Goal: Information Seeking & Learning: Learn about a topic

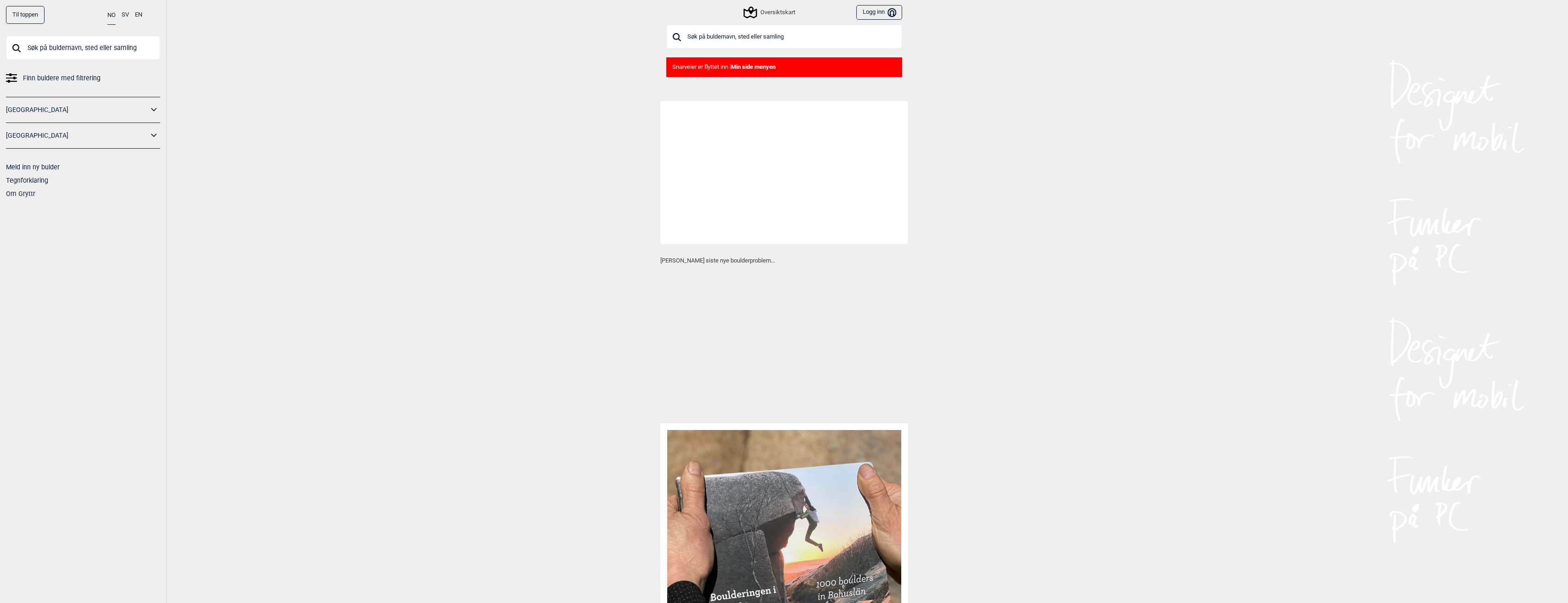
click at [30, 22] on div "Til toppen" at bounding box center [25, 15] width 38 height 18
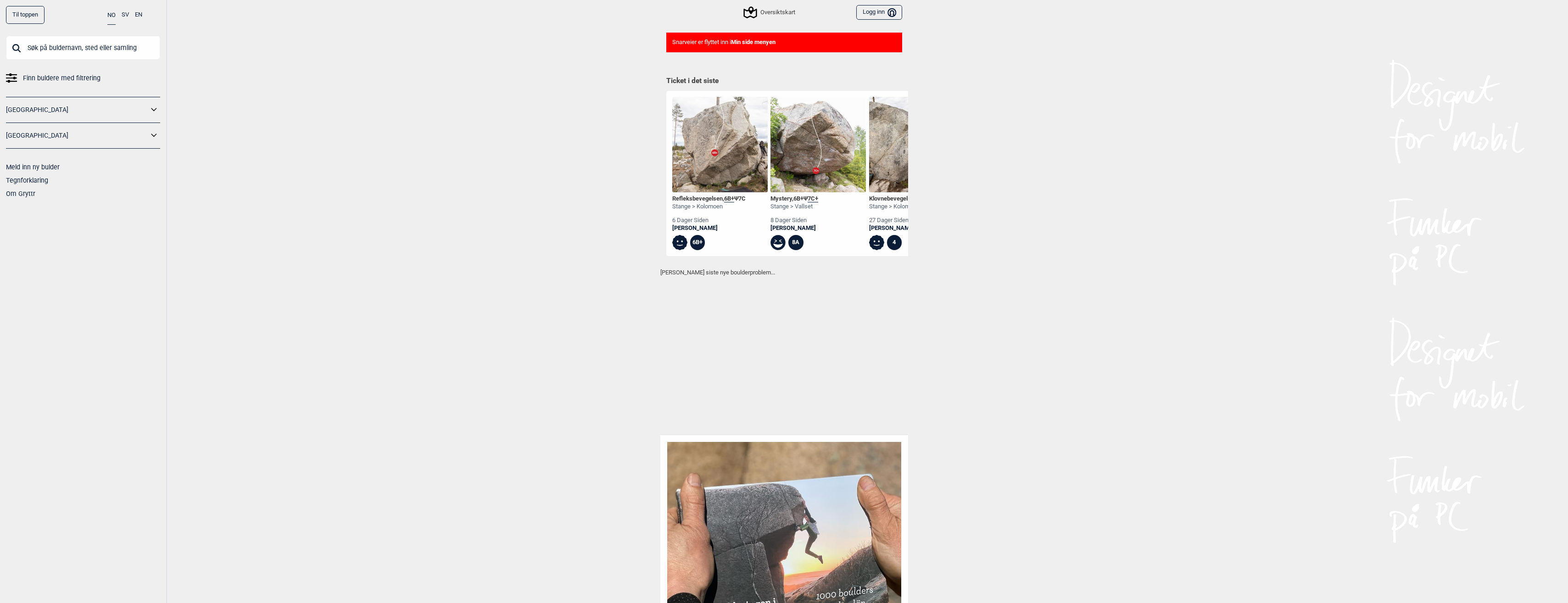
click at [400, 208] on div "Til toppen NO SV EN Finn buldere med filtrering [GEOGRAPHIC_DATA] [GEOGRAPHIC_D…" at bounding box center [784, 277] width 1568 height 603
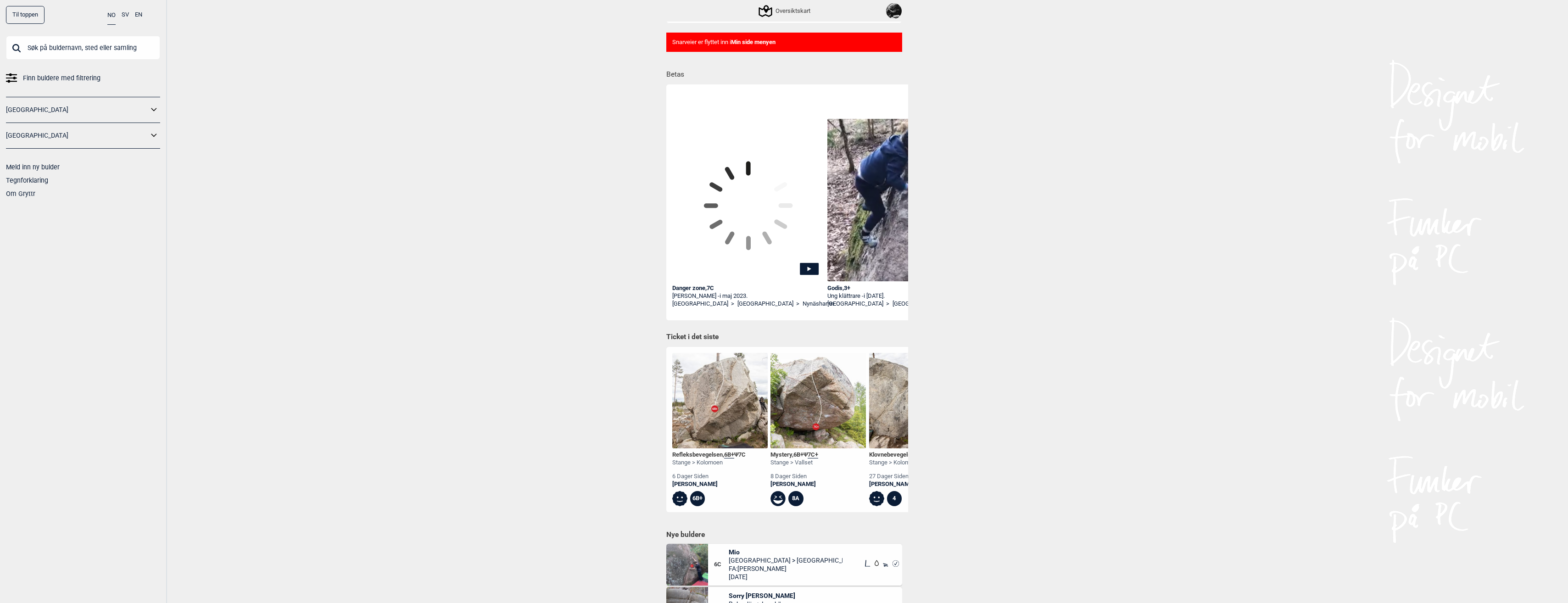
scroll to position [68, 0]
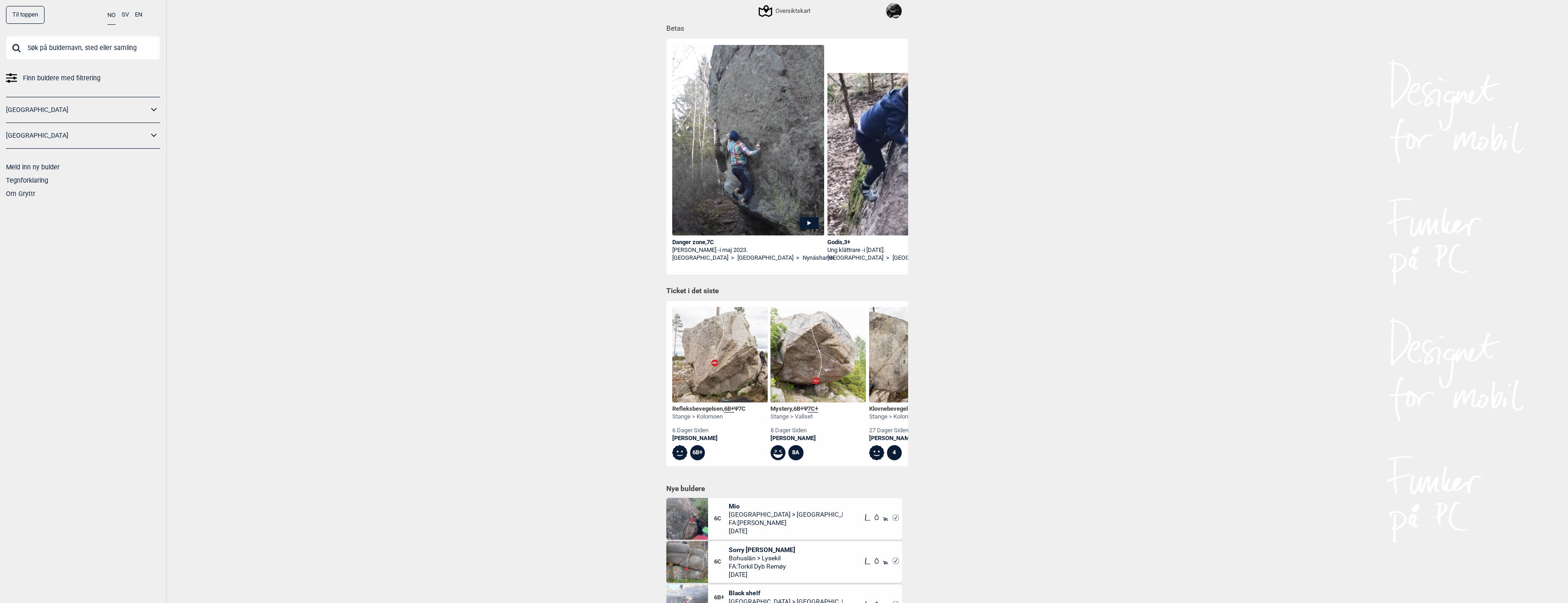
click at [809, 367] on img at bounding box center [818, 354] width 95 height 95
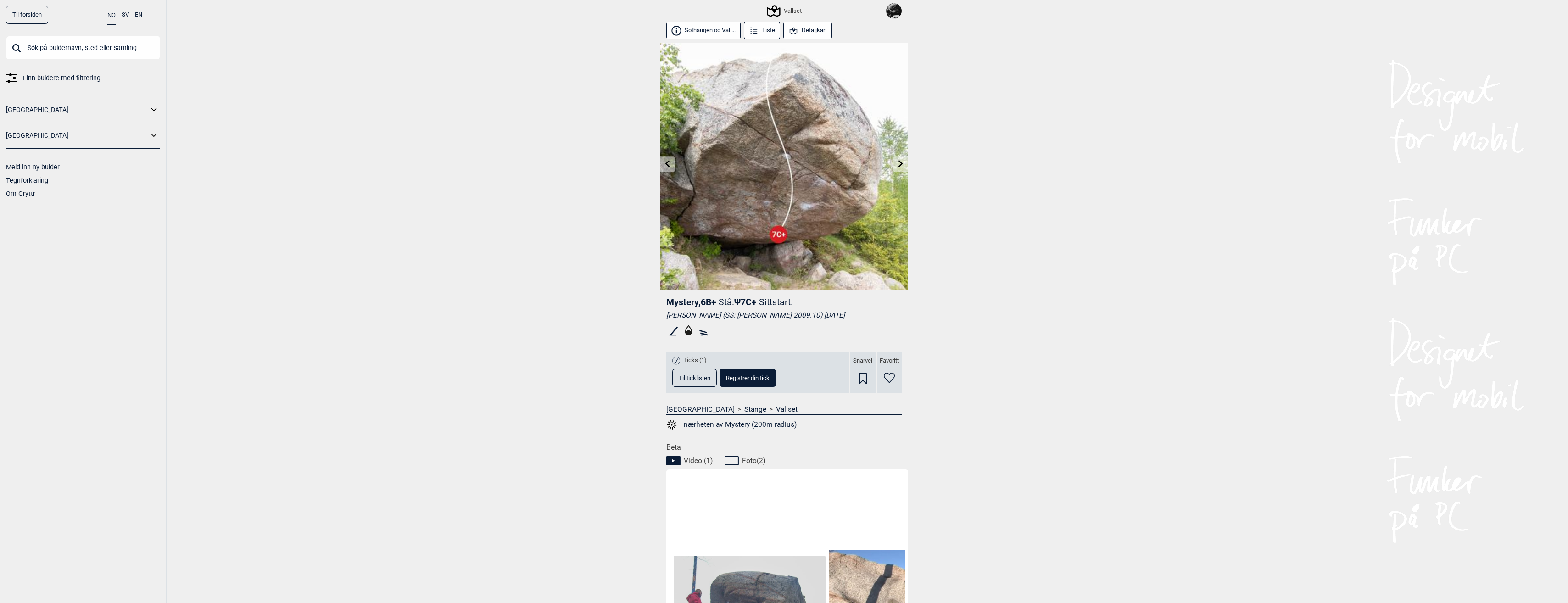
scroll to position [242, 0]
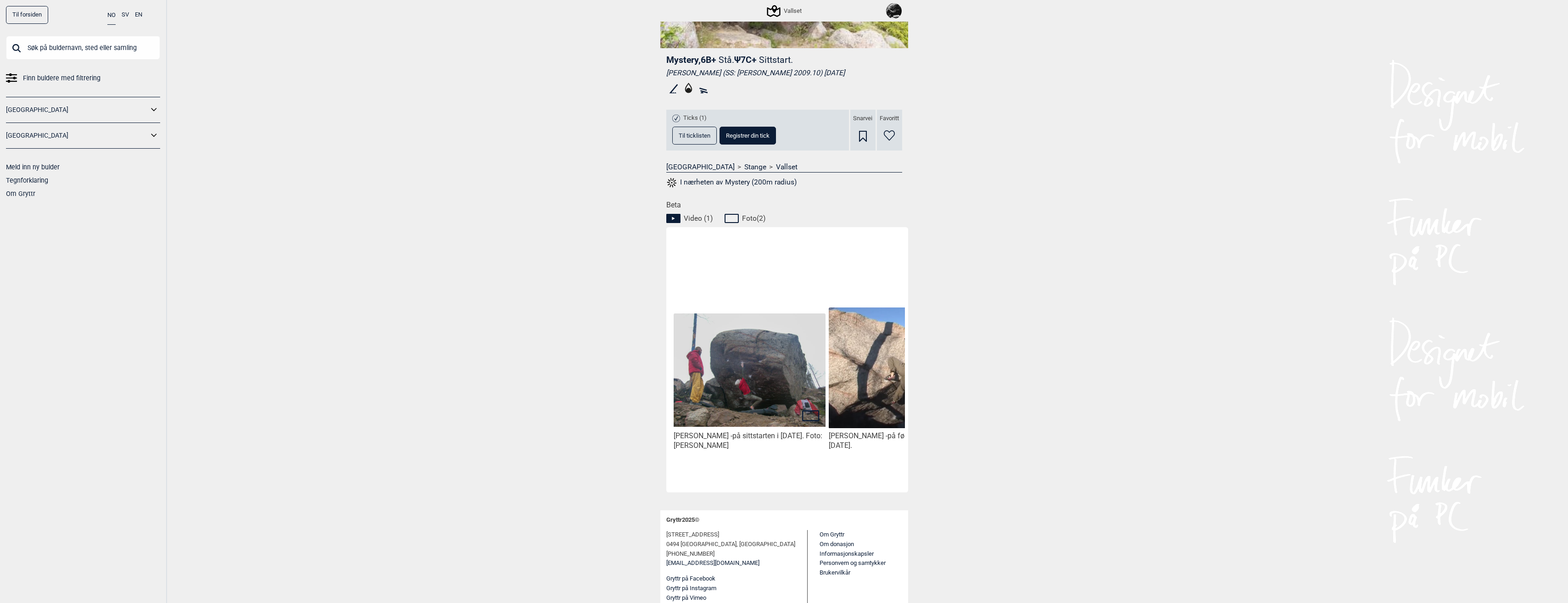
click at [748, 385] on img at bounding box center [749, 370] width 151 height 114
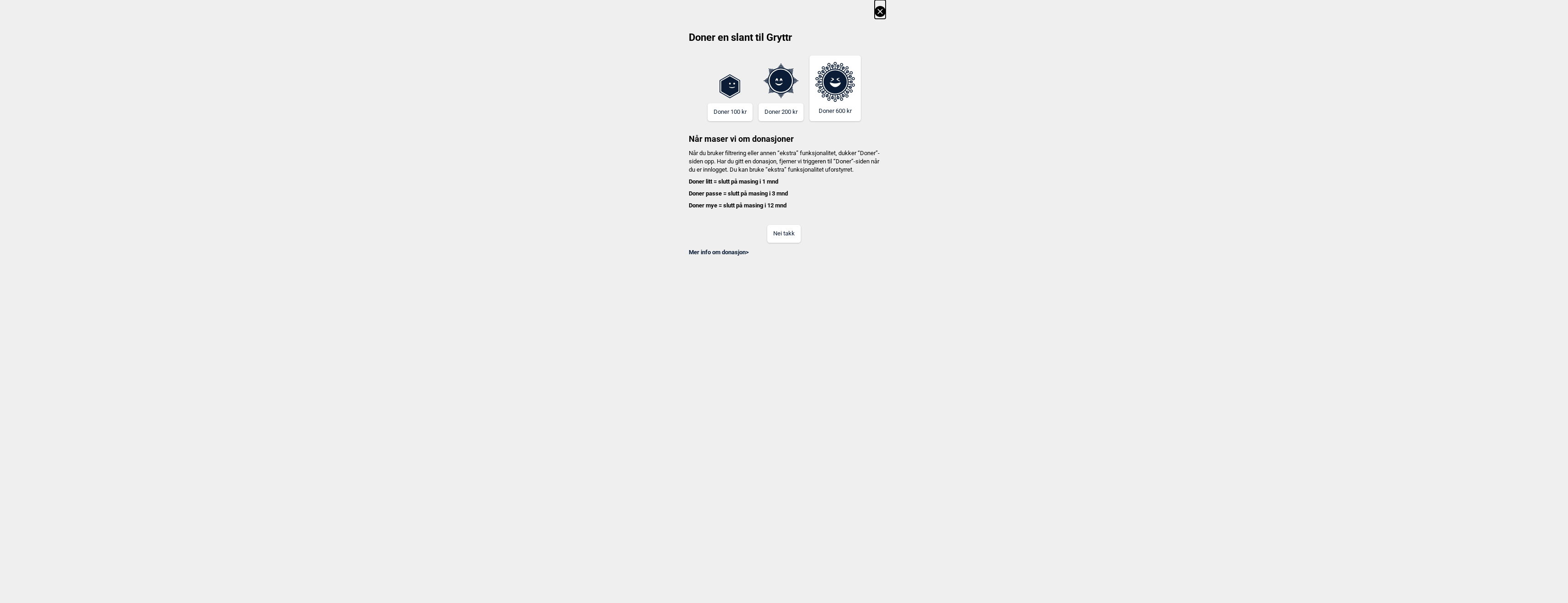
click at [767, 237] on div "Nei takk" at bounding box center [784, 227] width 203 height 30
click at [782, 239] on button "Nei takk" at bounding box center [784, 233] width 34 height 18
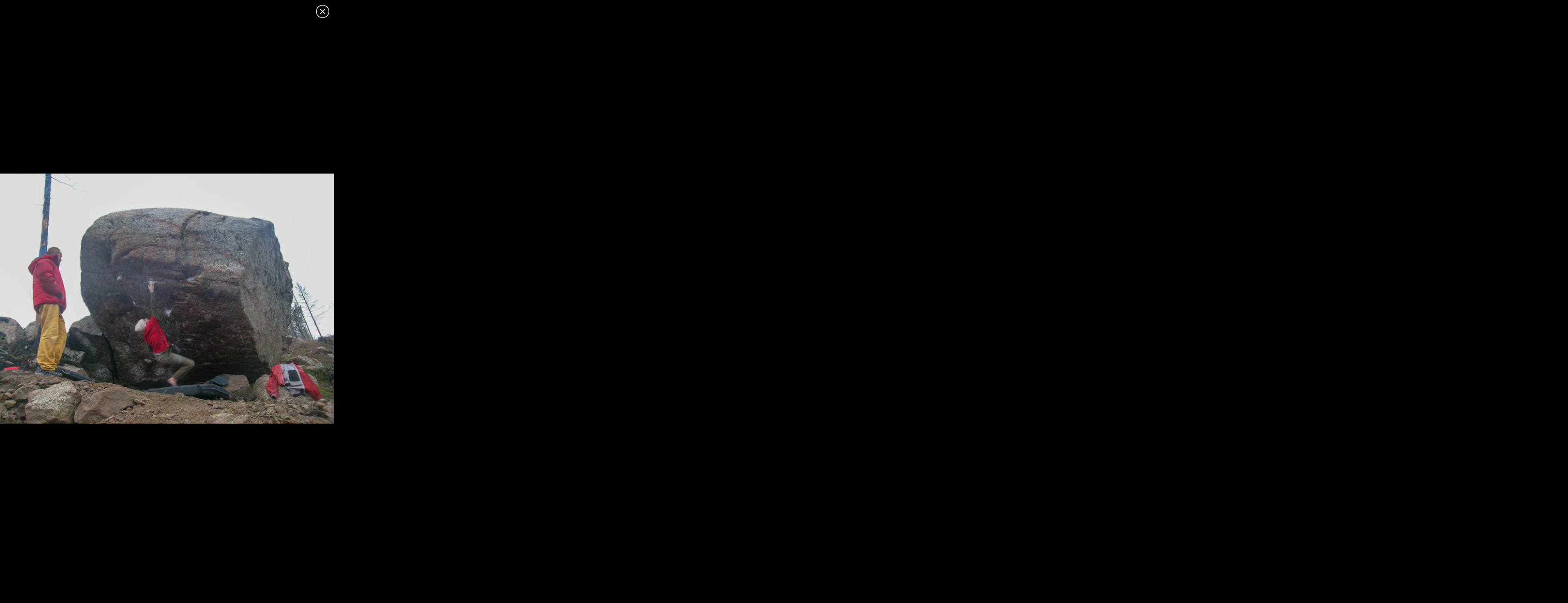
click at [325, 15] on icon at bounding box center [322, 12] width 11 height 11
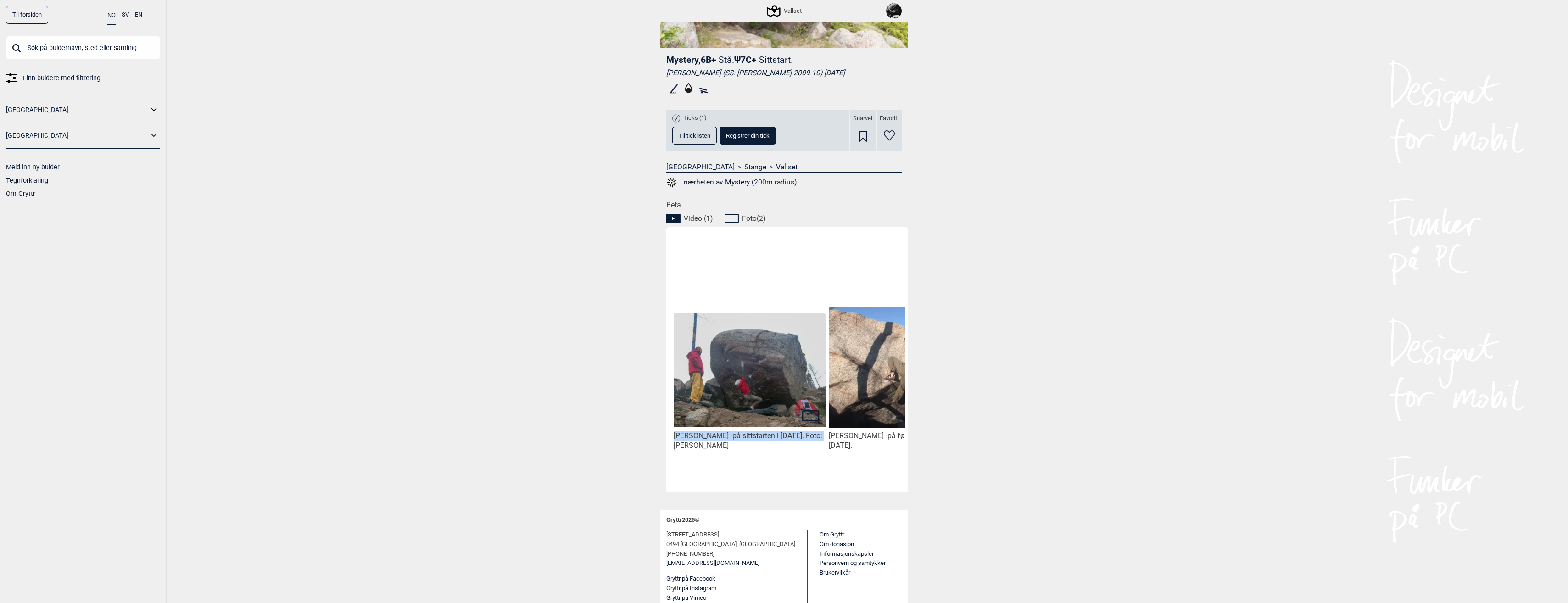
drag, startPoint x: 730, startPoint y: 479, endPoint x: 795, endPoint y: 488, distance: 65.6
click at [795, 488] on div "[PERSON_NAME] - på sittstarten i [DATE]. Foto: [PERSON_NAME] [PERSON_NAME] - på…" at bounding box center [787, 360] width 242 height 265
click at [792, 489] on div "[PERSON_NAME] - på sittstarten i [DATE]. Foto: [PERSON_NAME] [PERSON_NAME] - på…" at bounding box center [787, 360] width 242 height 265
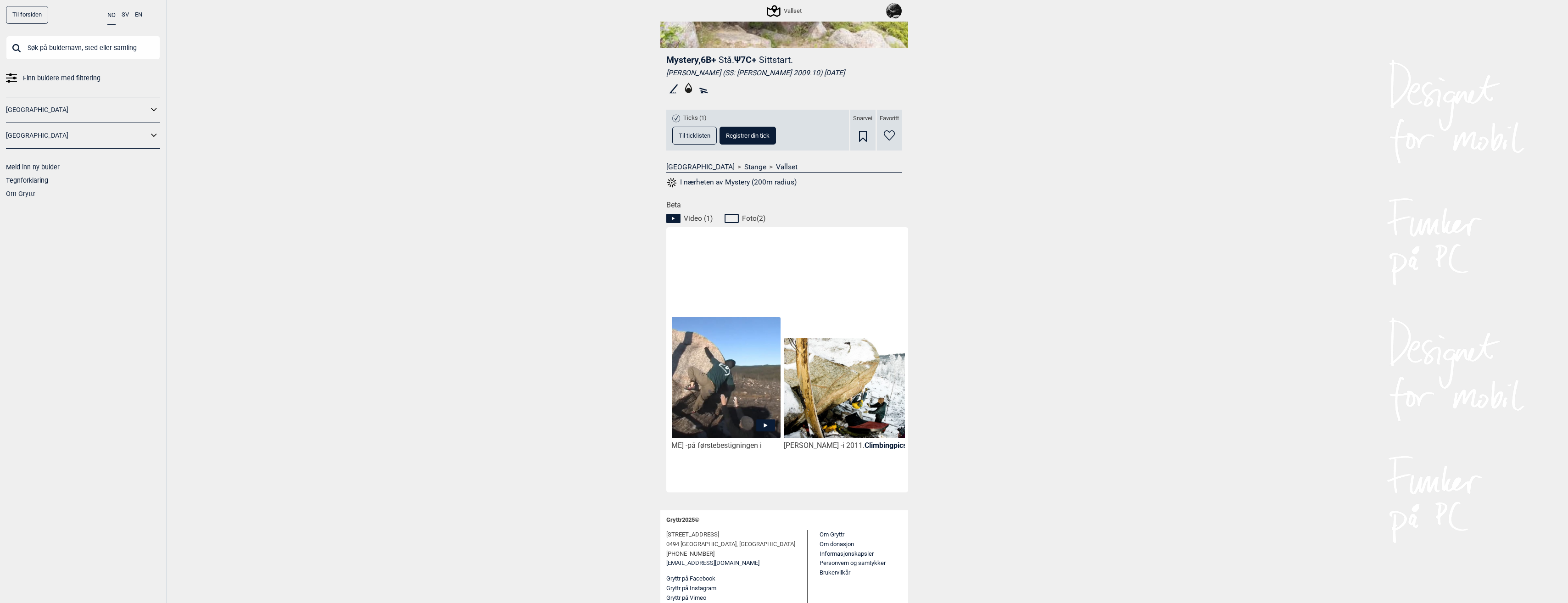
scroll to position [0, 163]
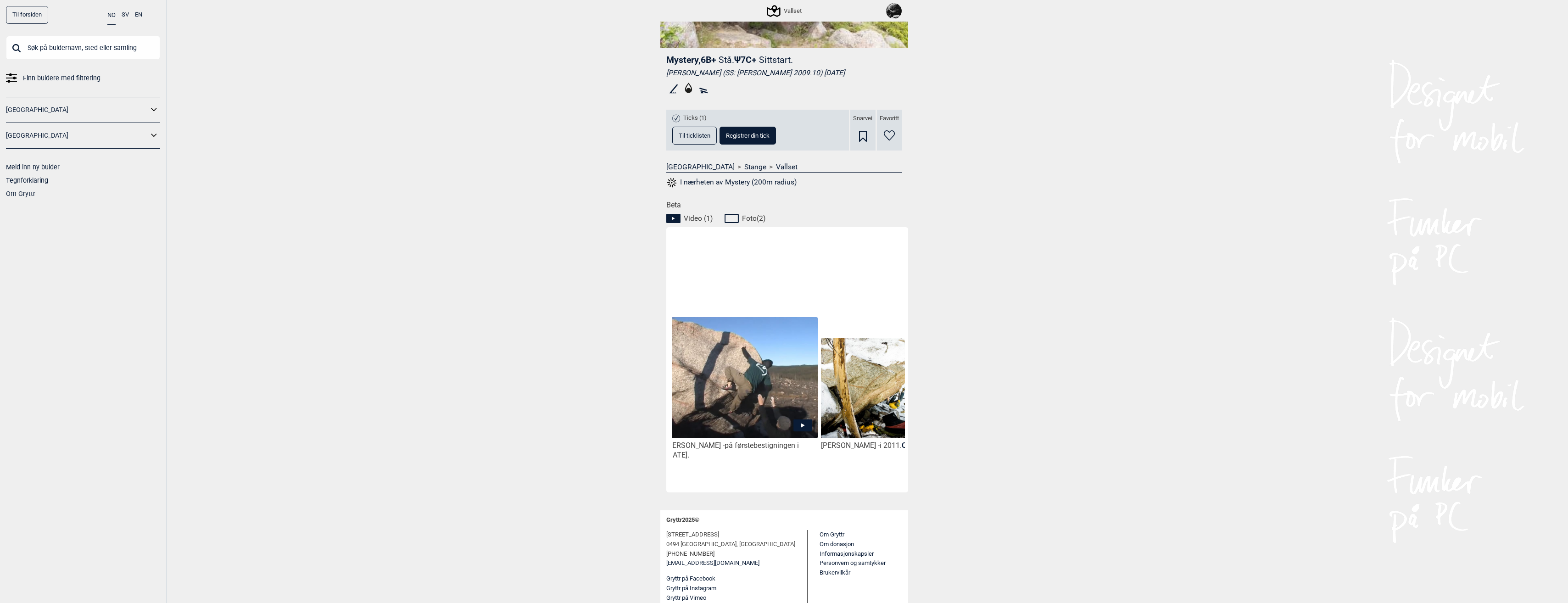
click at [770, 401] on img at bounding box center [741, 377] width 151 height 120
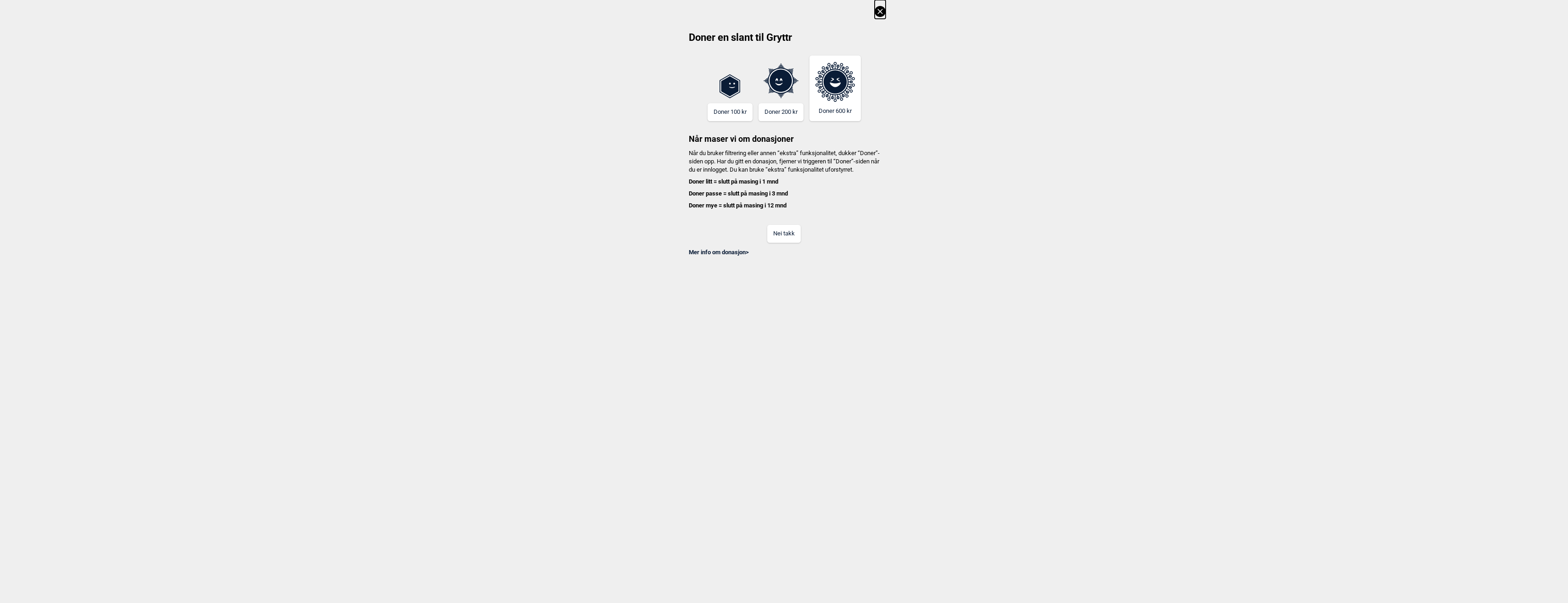
click at [784, 242] on button "Nei takk" at bounding box center [784, 233] width 34 height 18
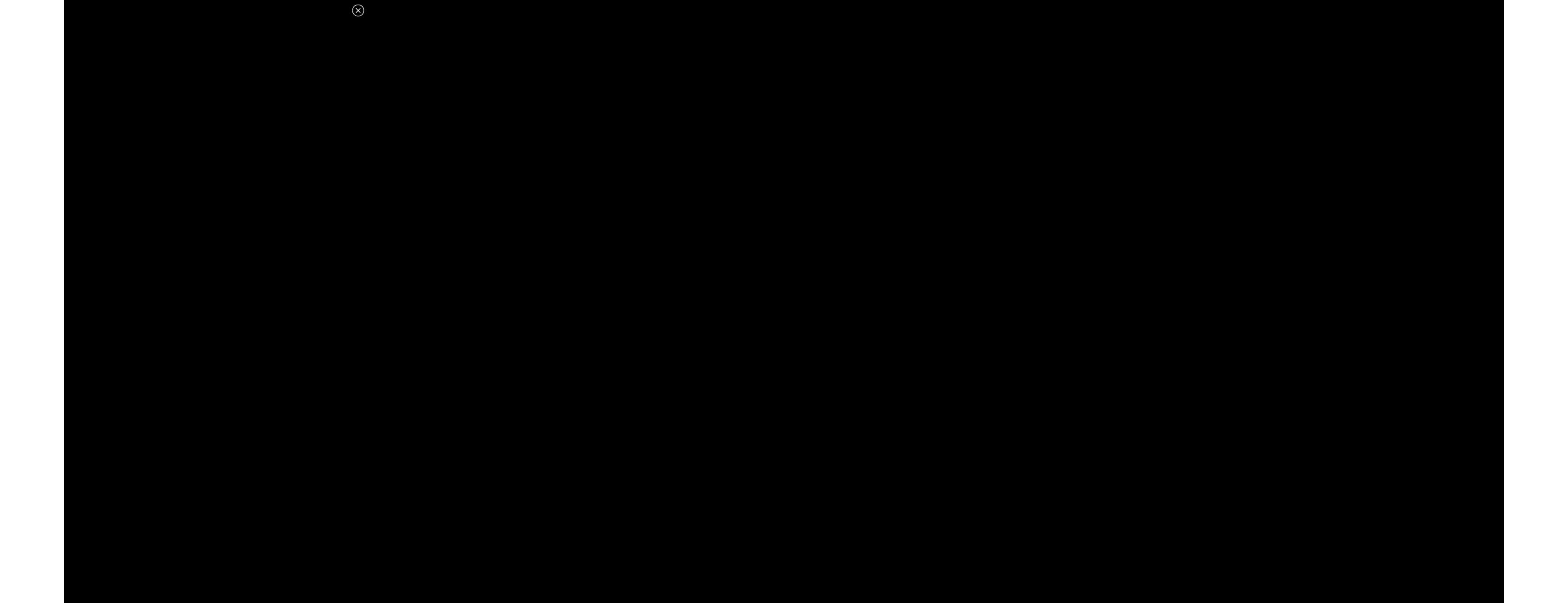
scroll to position [242, 0]
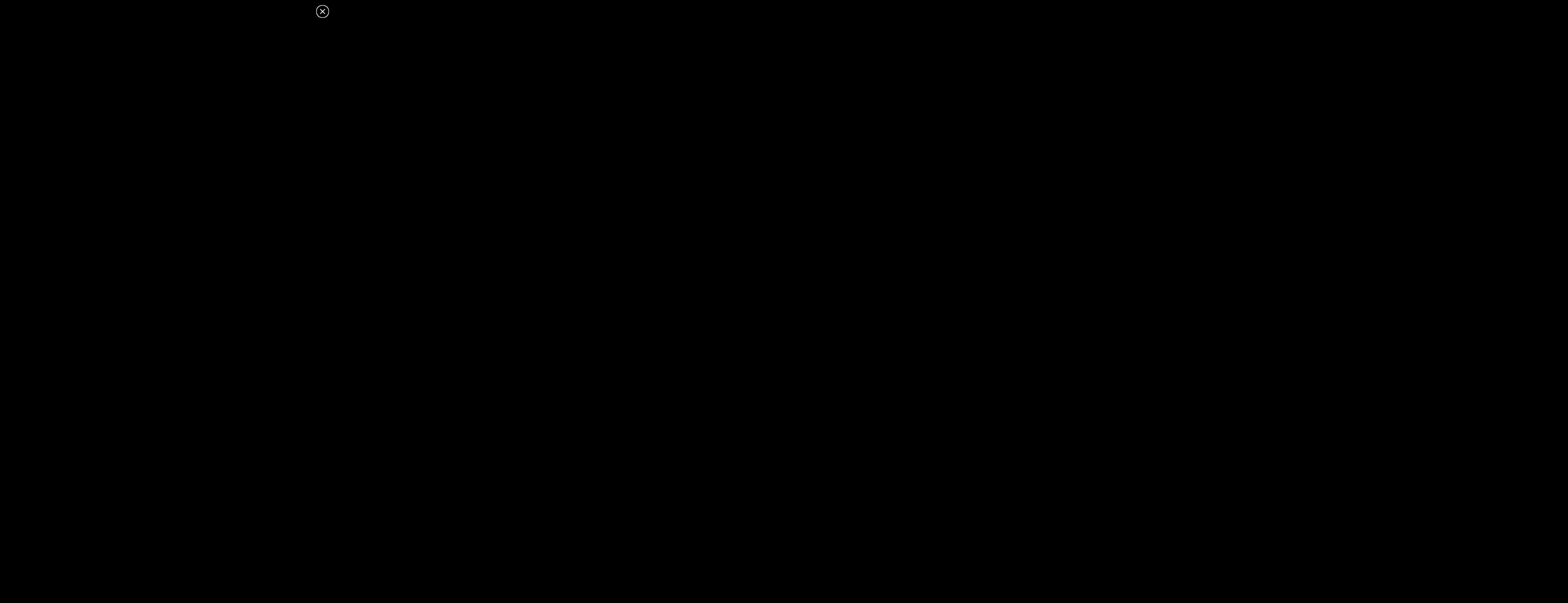
click at [319, 8] on icon at bounding box center [322, 12] width 11 height 11
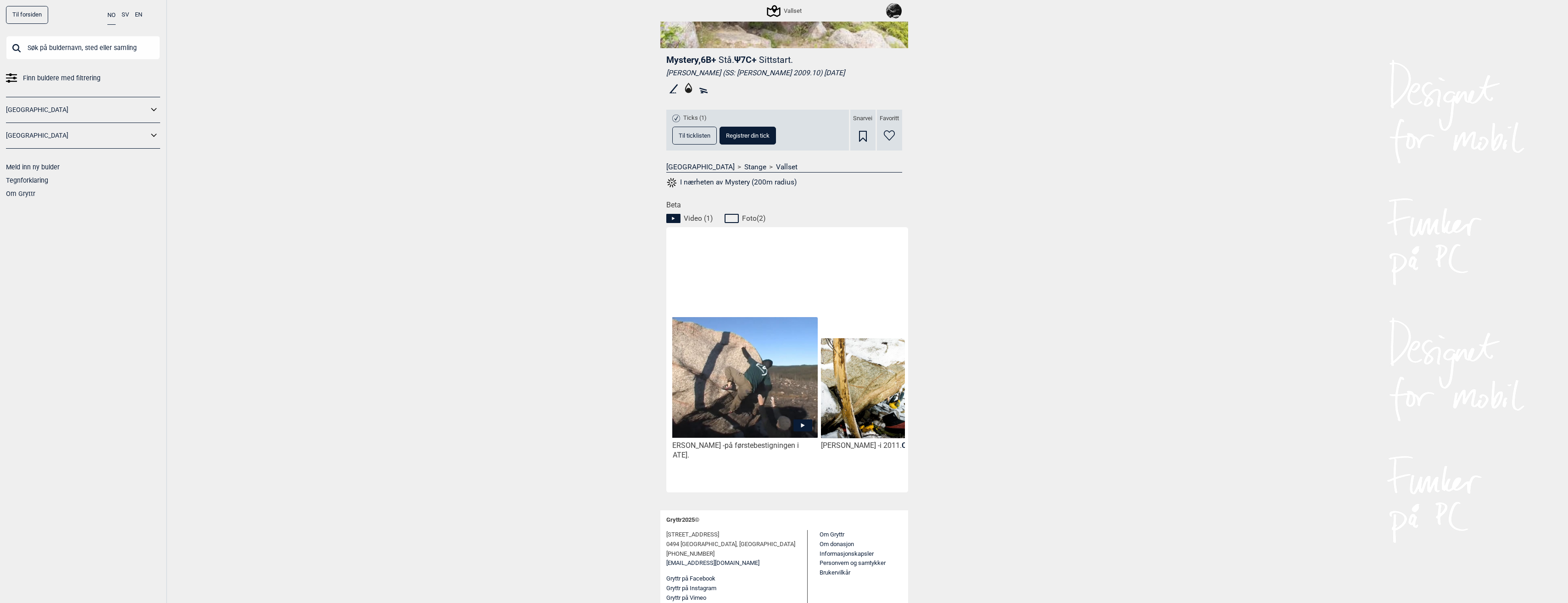
click at [682, 455] on span "på førstebestigningen i [DATE]." at bounding box center [732, 450] width 133 height 18
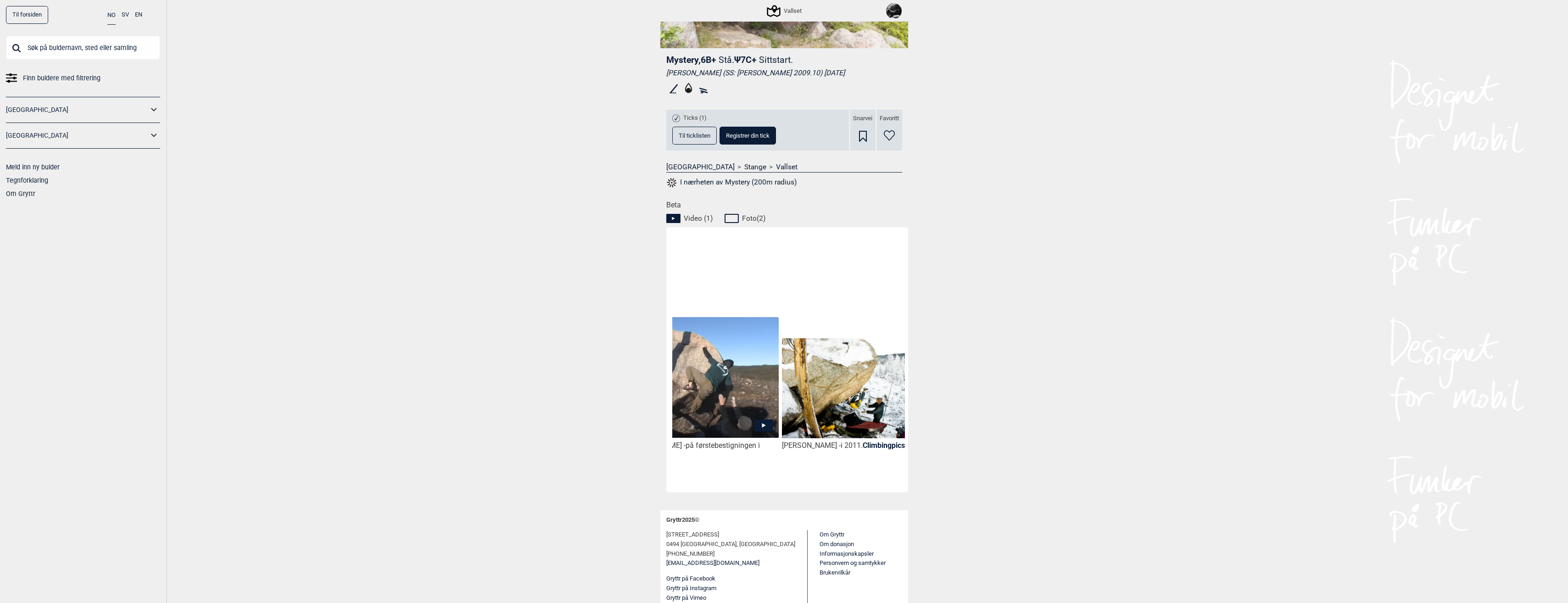
scroll to position [0, 233]
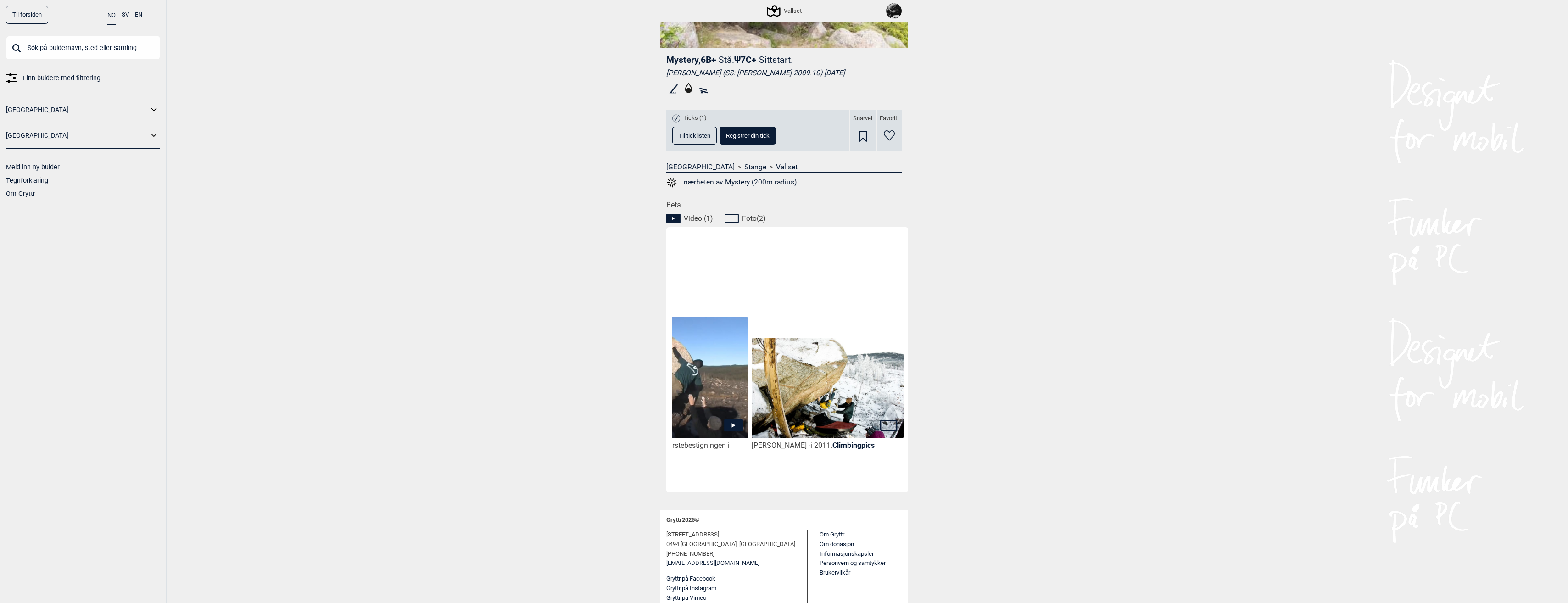
click at [810, 467] on div "Tomas - i 2011. Climbingpics" at bounding box center [828, 358] width 155 height 256
click at [807, 404] on img at bounding box center [827, 389] width 151 height 101
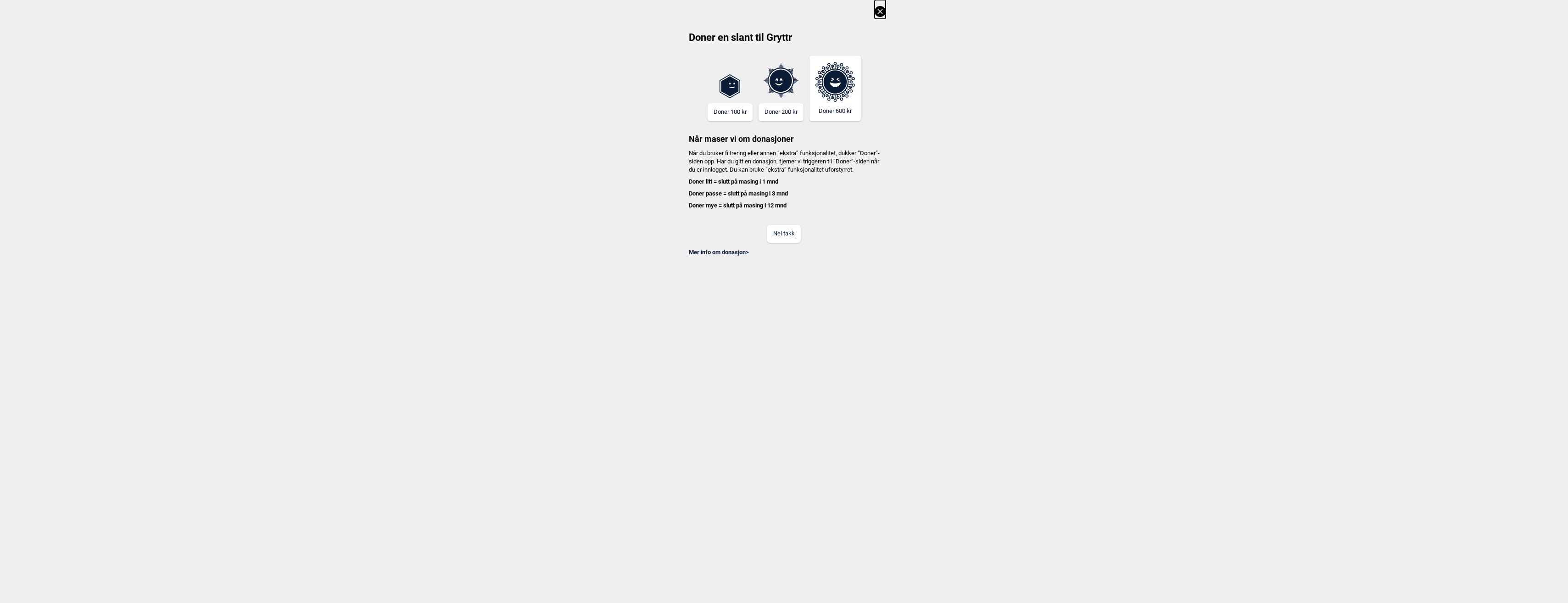
click at [794, 252] on div "Mer info om donasjon >" at bounding box center [784, 249] width 203 height 14
click at [793, 242] on button "Nei takk" at bounding box center [784, 233] width 34 height 18
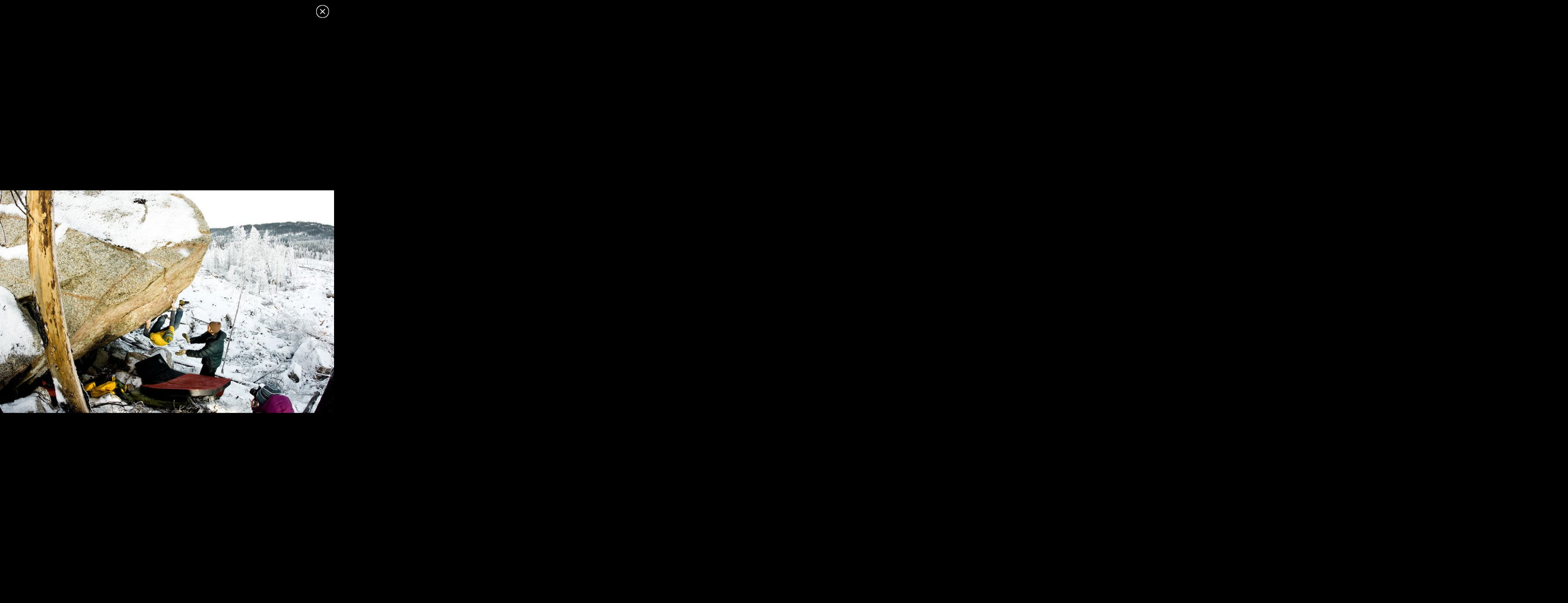
click at [127, 287] on img at bounding box center [167, 302] width 334 height 222
click at [317, 13] on icon at bounding box center [322, 12] width 11 height 11
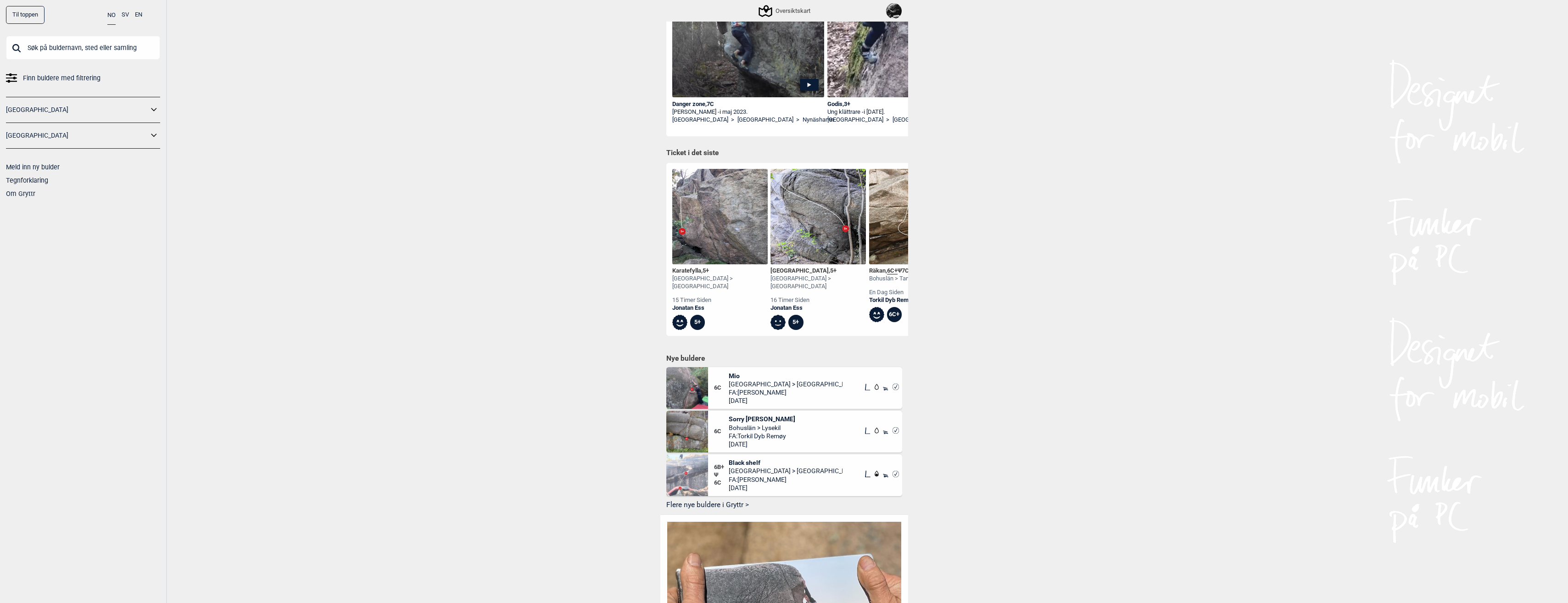
scroll to position [298, 0]
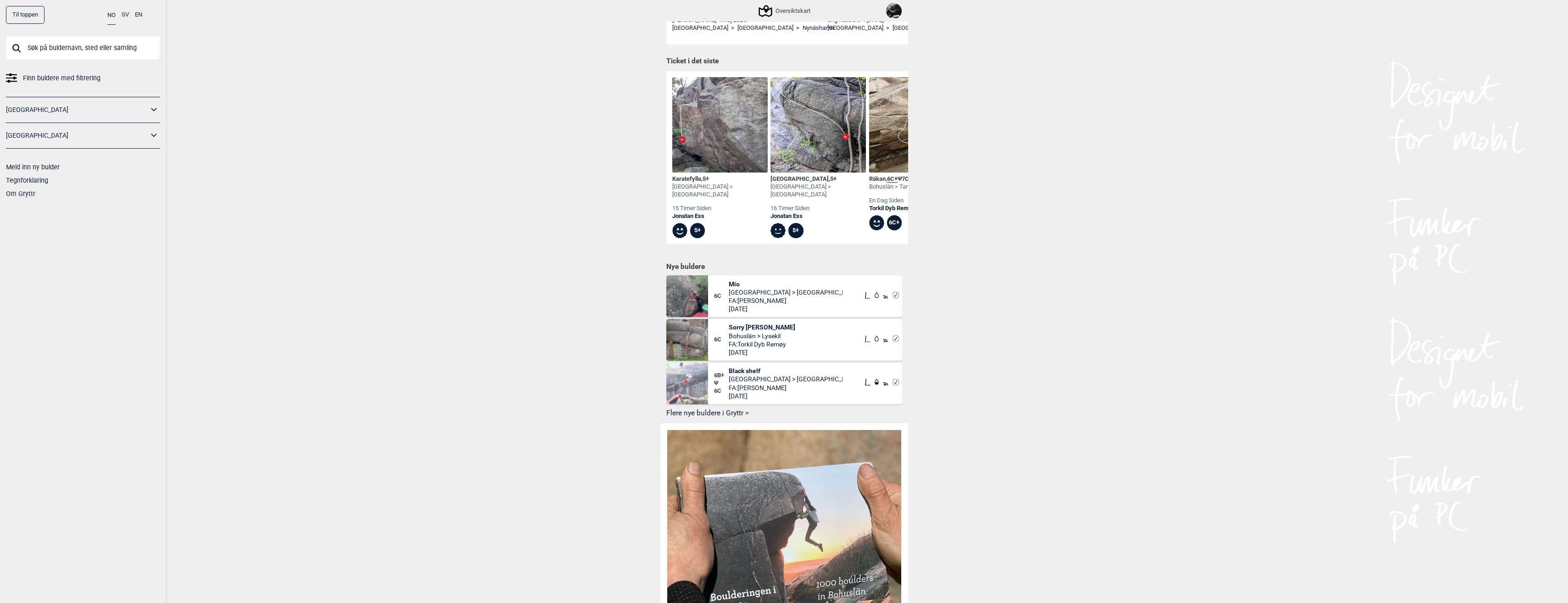
click at [655, 305] on html "Til toppen NO SV EN Finn buldere med filtrering [GEOGRAPHIC_DATA] [GEOGRAPHIC_D…" at bounding box center [784, 4] width 1568 height 603
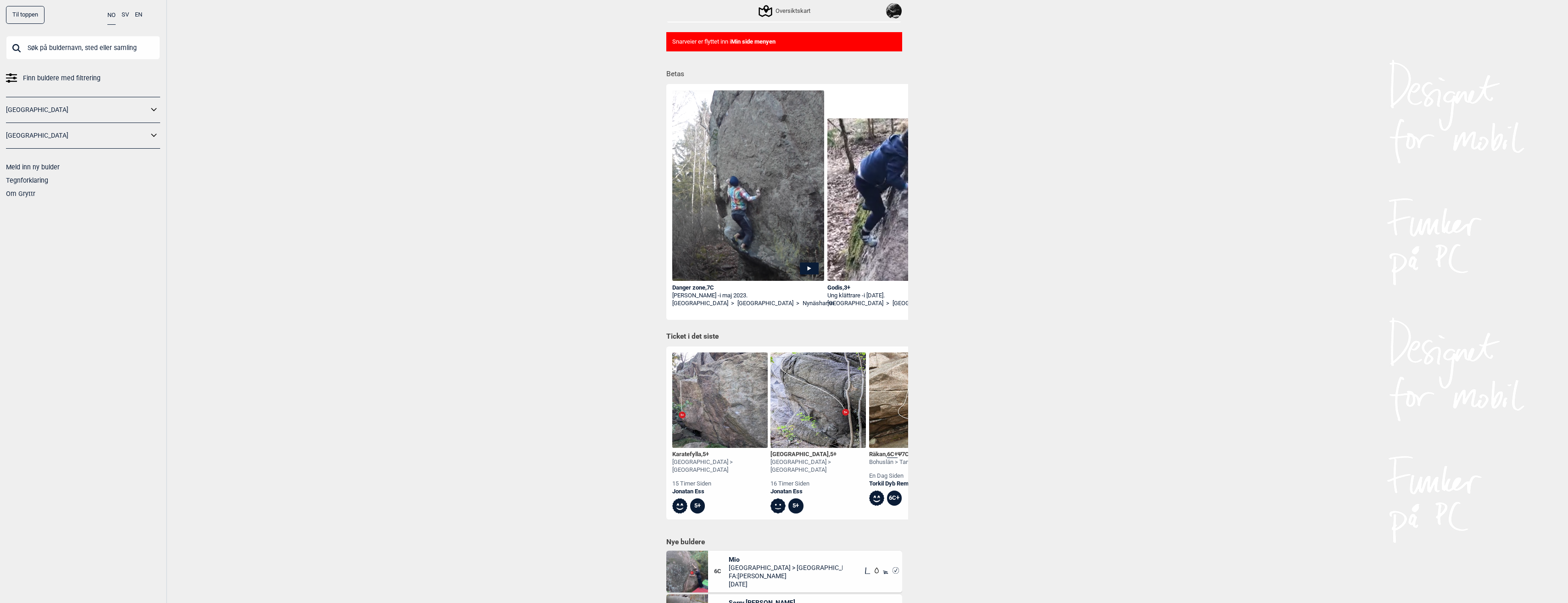
scroll to position [0, 0]
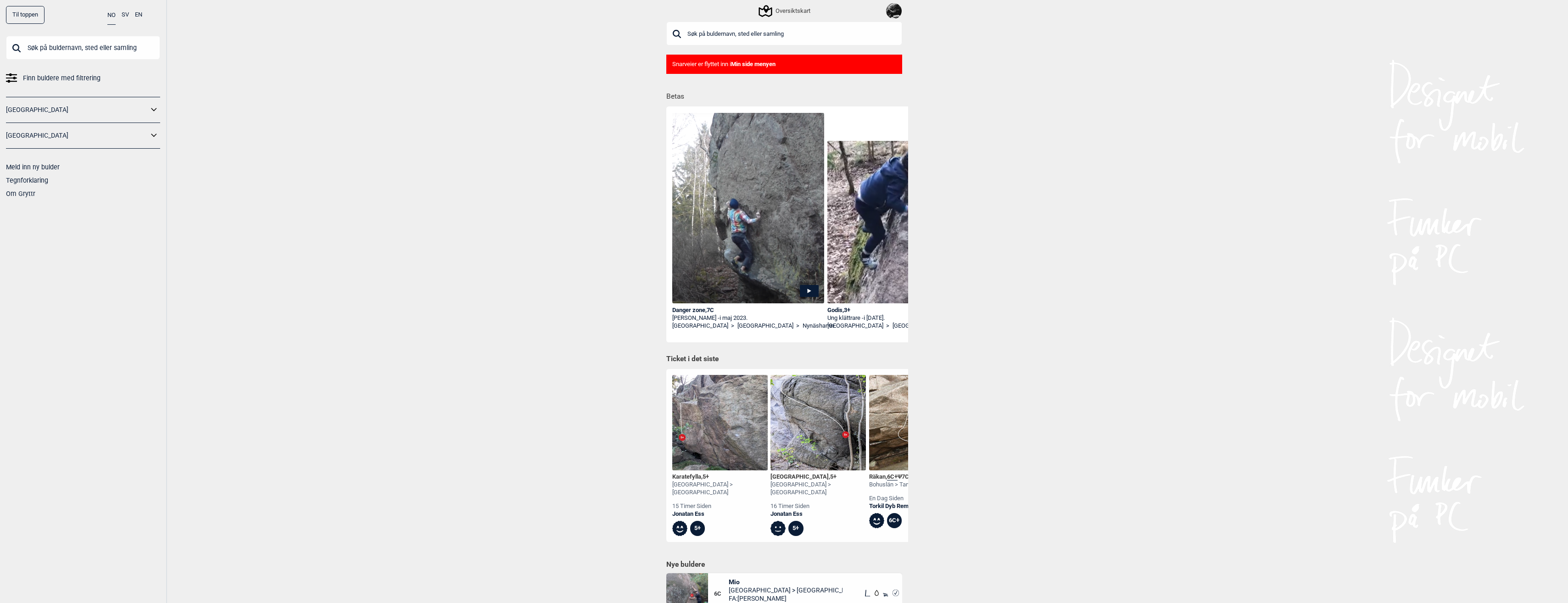
click at [529, 193] on div "Til toppen NO SV EN Finn buldere med filtrering [GEOGRAPHIC_DATA] [GEOGRAPHIC_D…" at bounding box center [784, 302] width 1568 height 603
click at [363, 0] on header "Til toppen NO SV EN Finn buldere med filtrering [GEOGRAPHIC_DATA] [GEOGRAPHIC_D…" at bounding box center [784, 11] width 1568 height 21
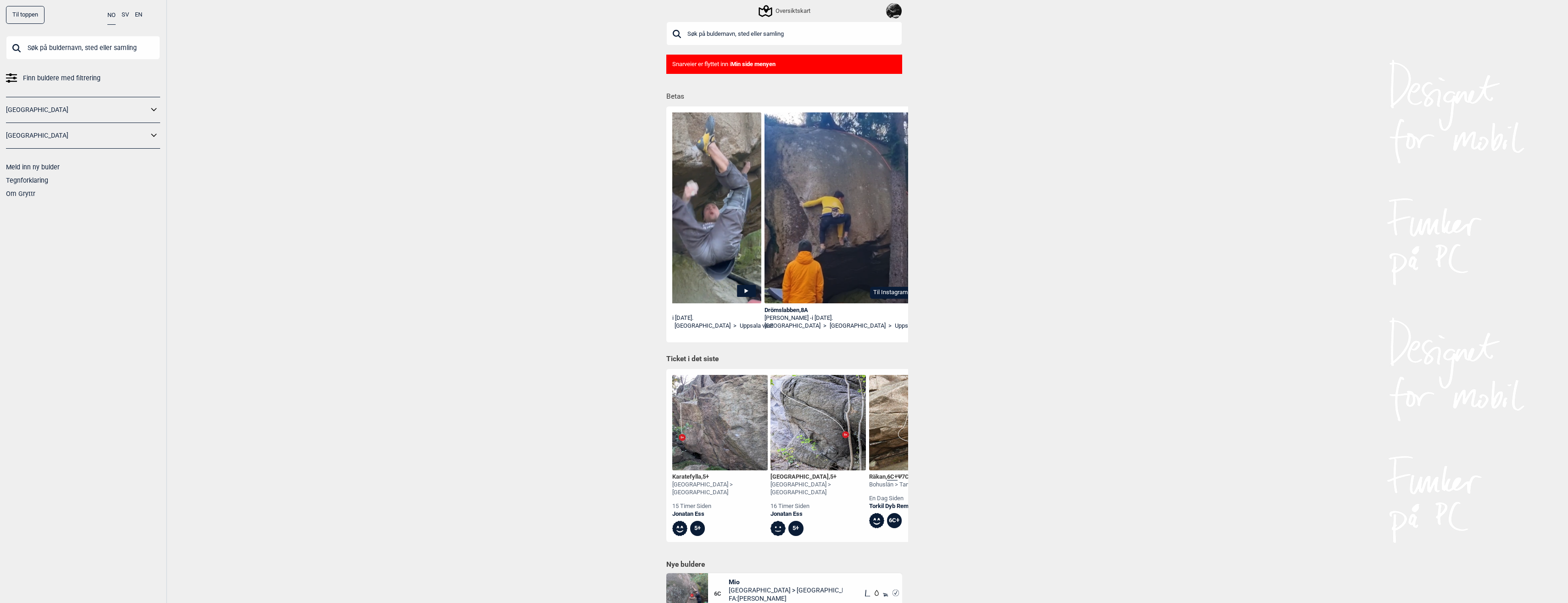
scroll to position [0, 2603]
